Goal: Find specific page/section: Find specific page/section

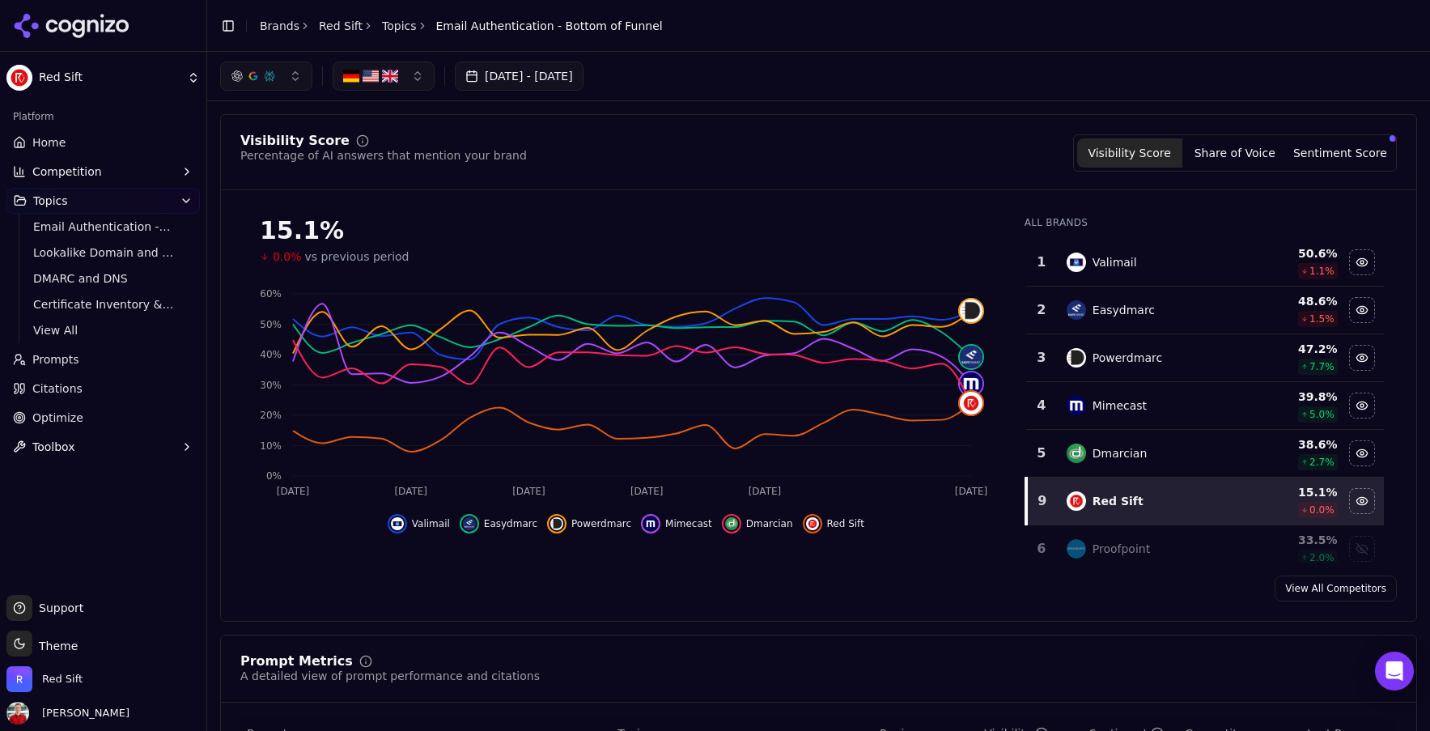
click at [55, 136] on span "Home" at bounding box center [48, 142] width 33 height 16
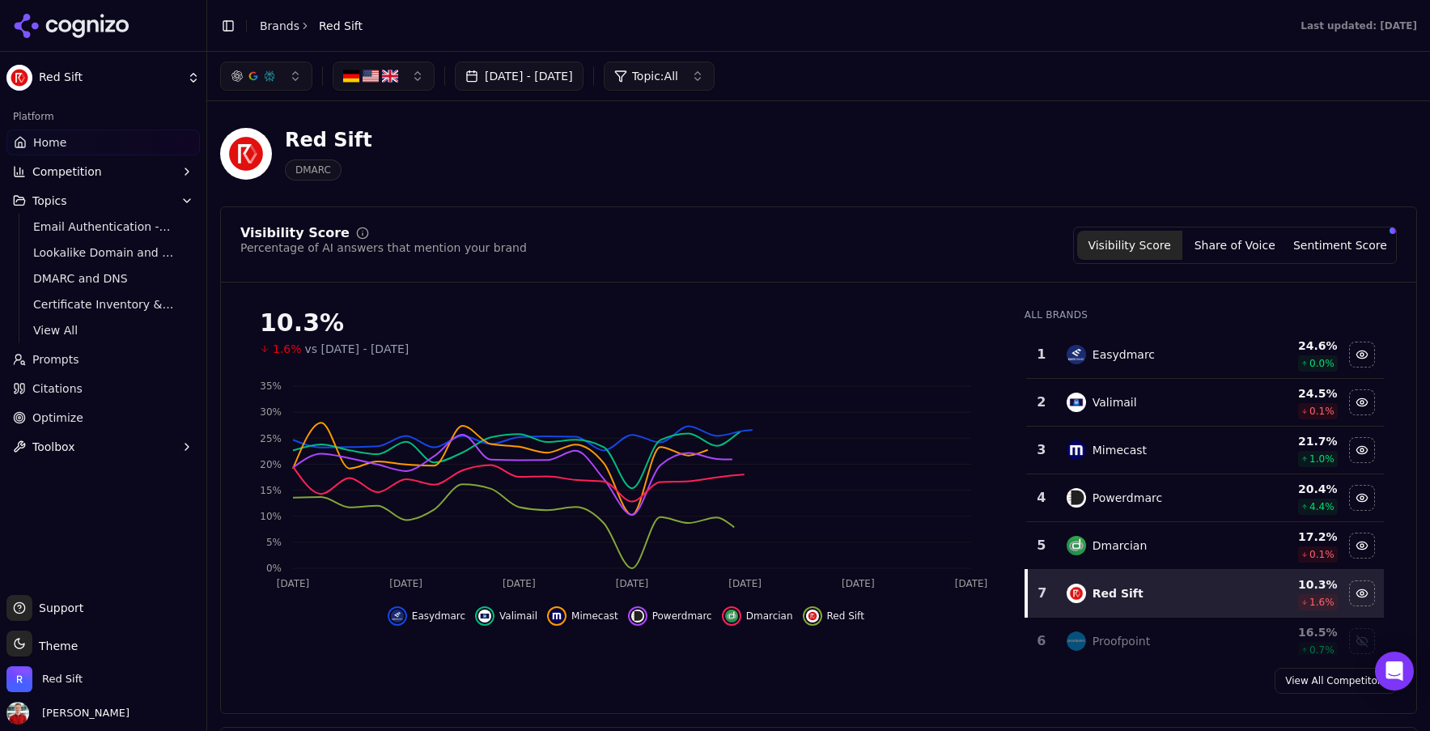
click at [68, 385] on span "Citations" at bounding box center [57, 388] width 50 height 16
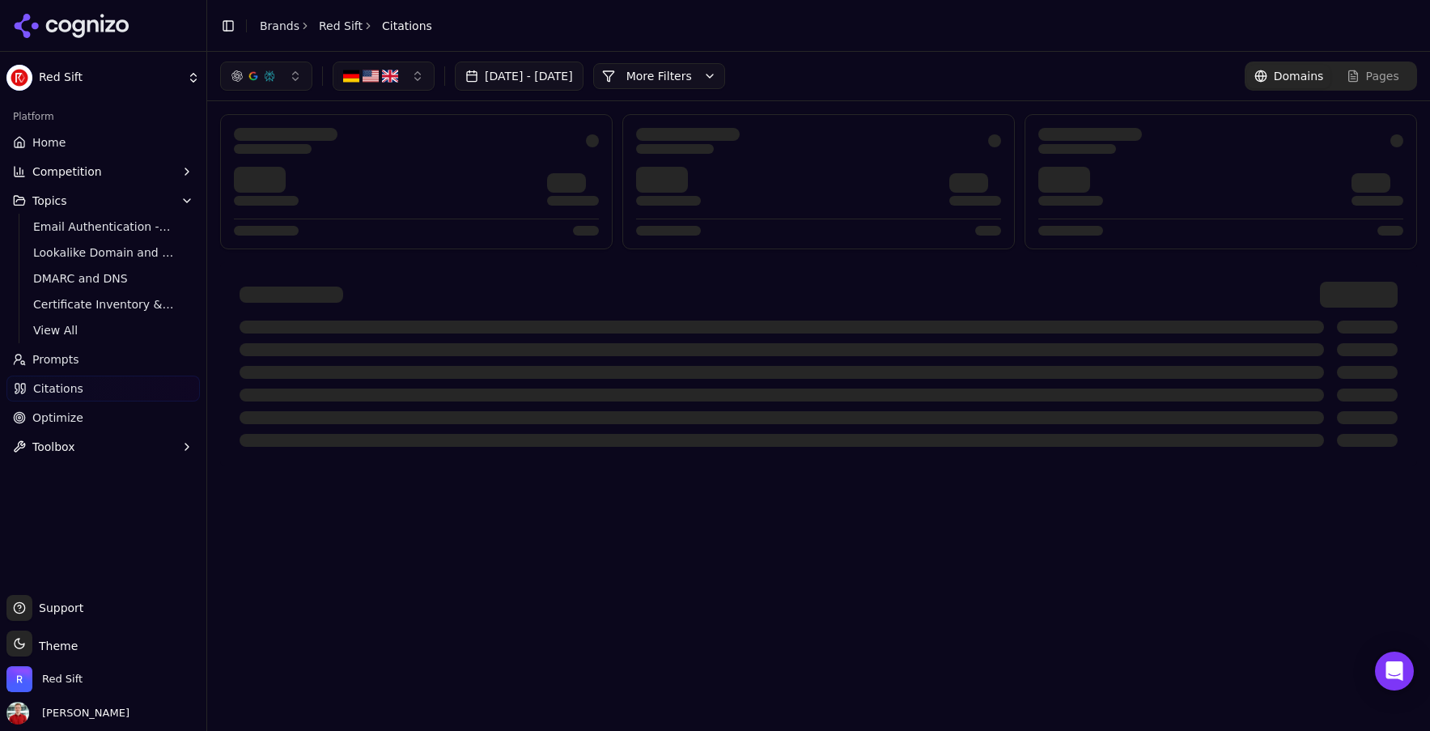
click at [725, 79] on button "More Filters" at bounding box center [659, 76] width 132 height 26
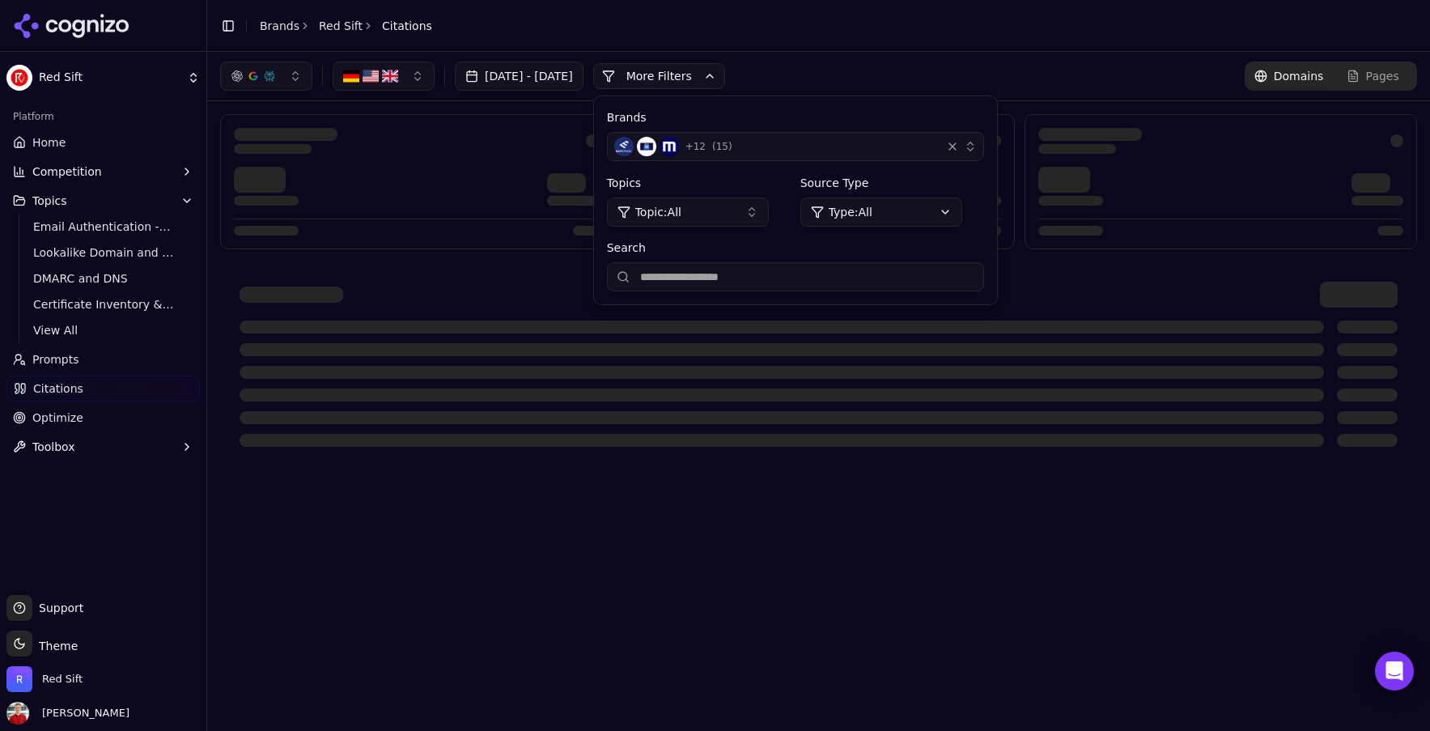
click at [725, 79] on button "More Filters" at bounding box center [659, 76] width 132 height 26
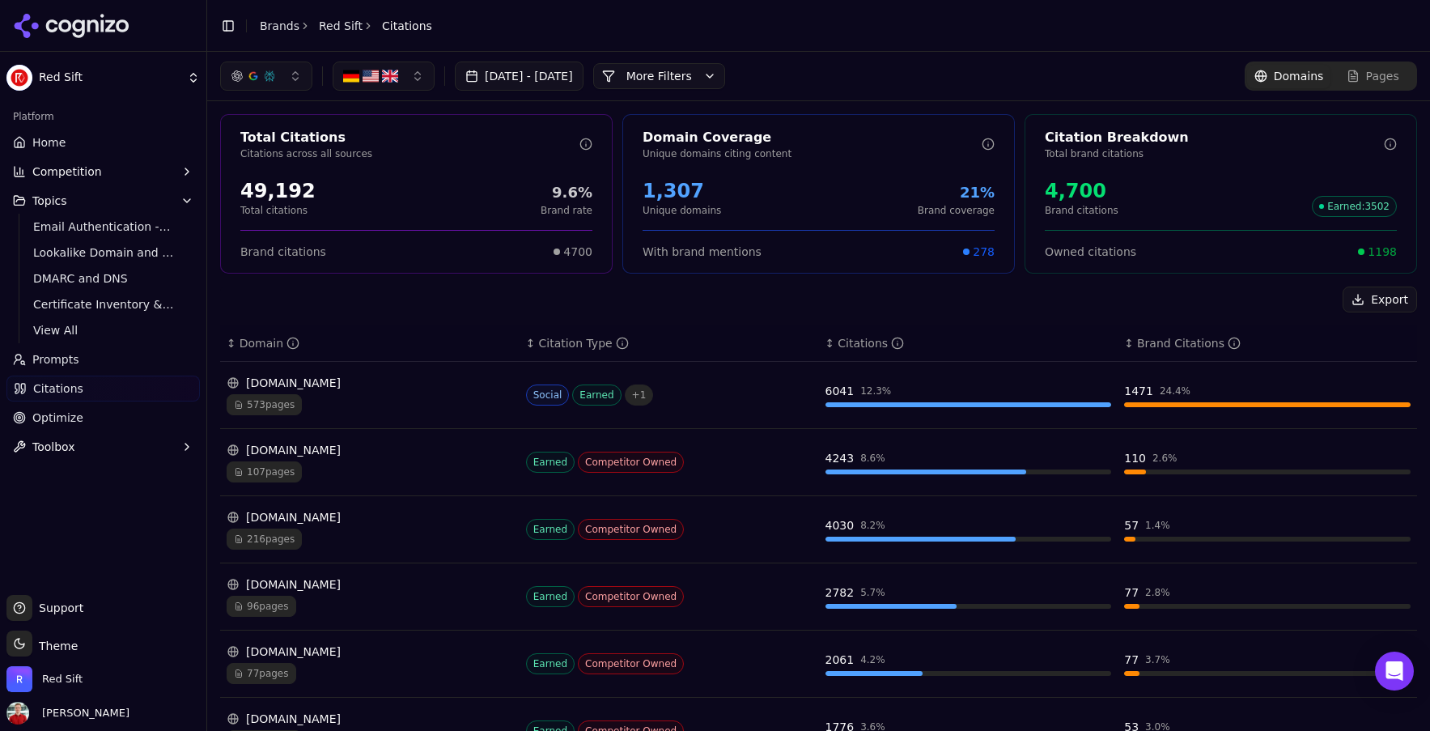
click at [53, 138] on span "Home" at bounding box center [48, 142] width 33 height 16
